Goal: Information Seeking & Learning: Learn about a topic

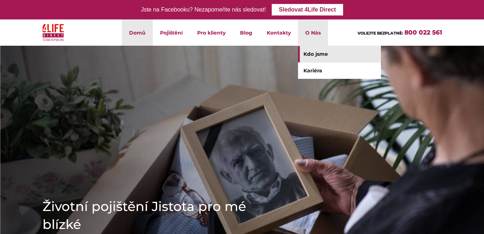
click at [314, 56] on link "Kdo jsme" at bounding box center [339, 54] width 83 height 16
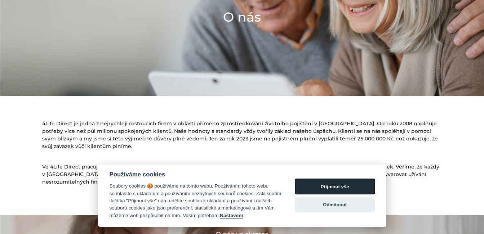
click at [347, 184] on button "Přijmout vše" at bounding box center [335, 186] width 80 height 15
checkbox input "true"
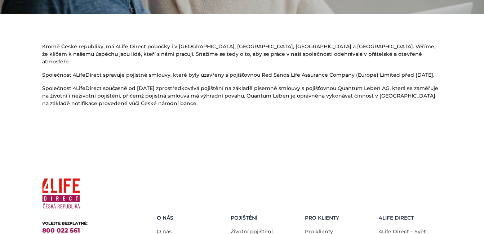
scroll to position [493, 0]
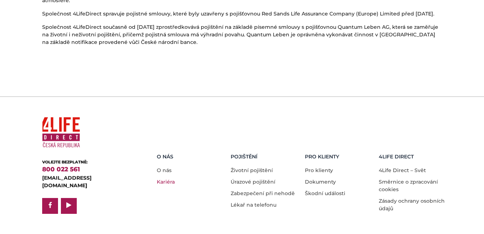
click at [162, 179] on link "Kariéra" at bounding box center [166, 182] width 18 height 6
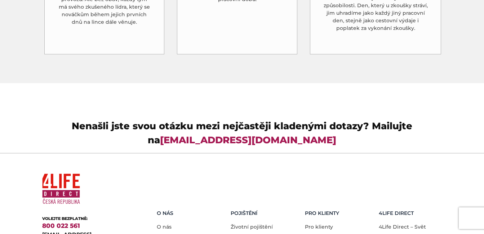
scroll to position [2156, 0]
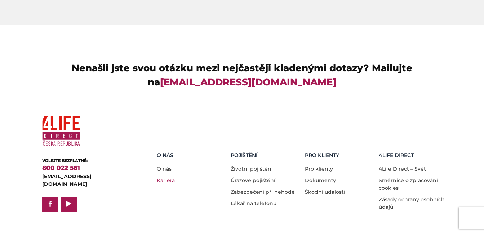
click at [160, 177] on link "Kariéra" at bounding box center [166, 180] width 18 height 6
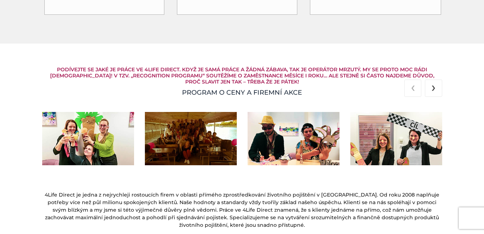
scroll to position [973, 0]
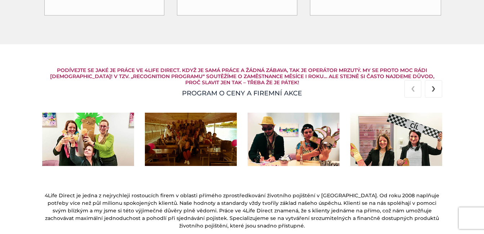
click at [432, 90] on span "›" at bounding box center [433, 87] width 4 height 17
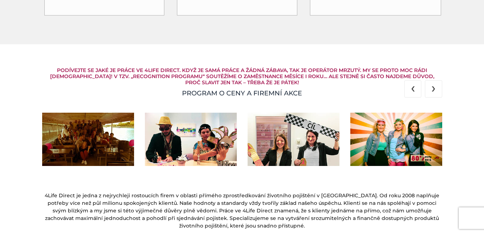
click at [432, 90] on span "›" at bounding box center [433, 87] width 4 height 17
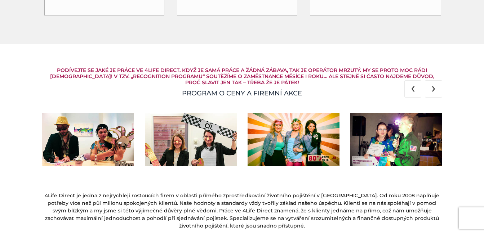
click at [432, 88] on span "›" at bounding box center [433, 87] width 4 height 17
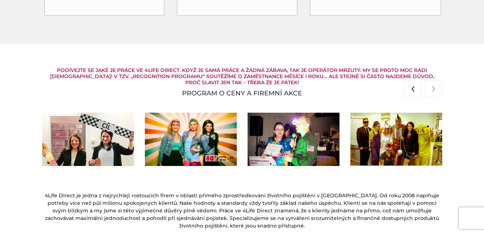
click at [432, 88] on span "›" at bounding box center [433, 87] width 4 height 17
click at [415, 88] on button "‹" at bounding box center [412, 88] width 17 height 17
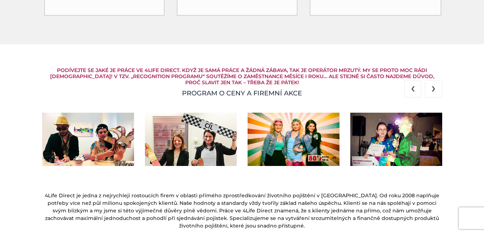
click at [415, 88] on button "‹" at bounding box center [412, 88] width 17 height 17
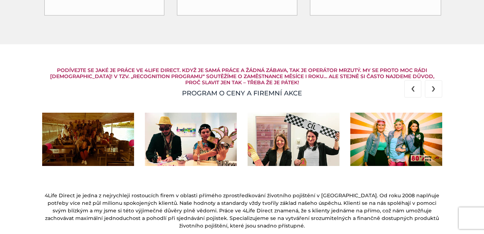
click at [415, 88] on button "‹" at bounding box center [412, 88] width 17 height 17
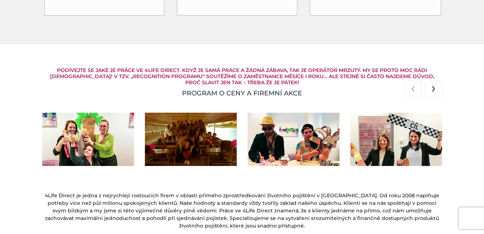
click at [415, 88] on button "‹" at bounding box center [412, 88] width 17 height 17
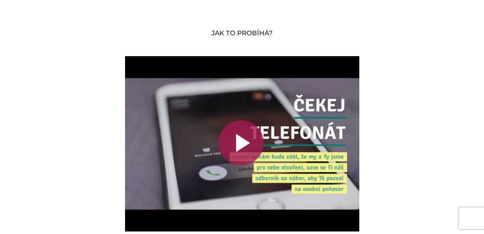
scroll to position [1657, 0]
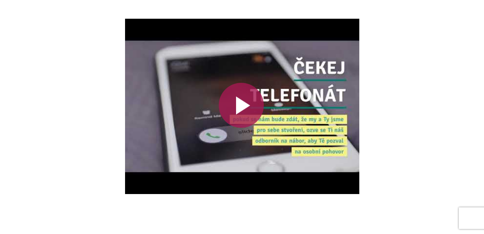
click at [251, 106] on div at bounding box center [241, 105] width 45 height 45
